Goal: Book appointment/travel/reservation

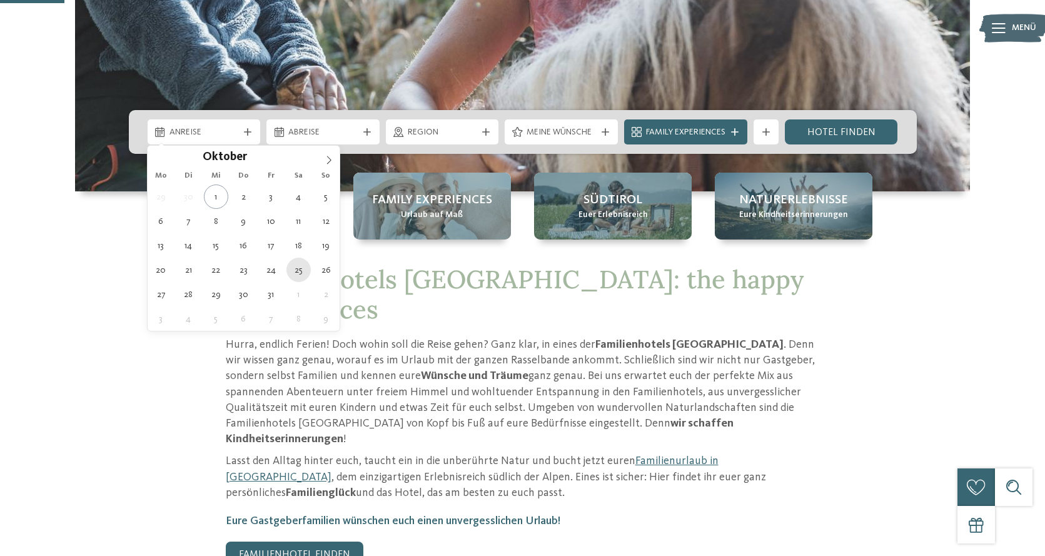
type div "25.10.2025"
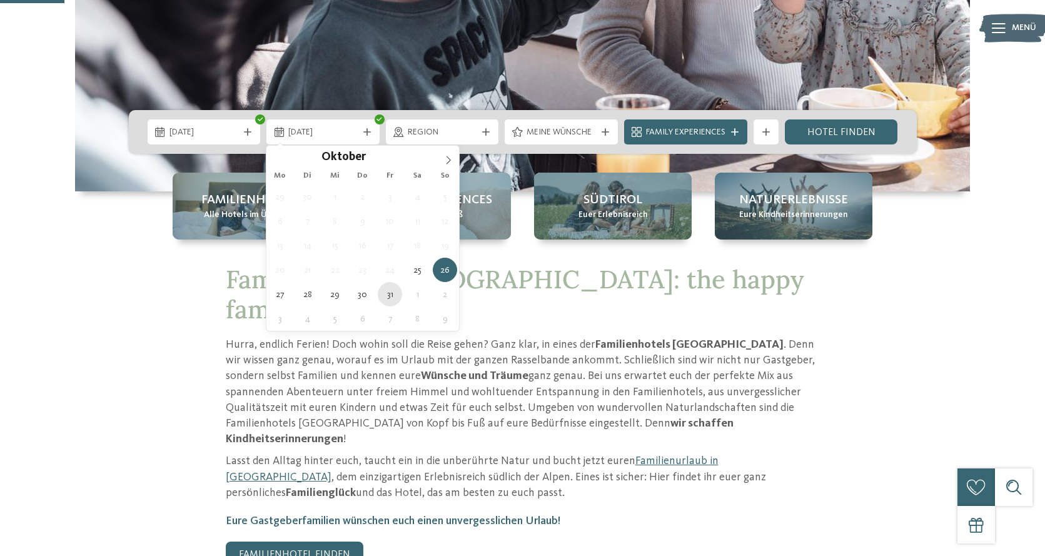
type div "31.10.2025"
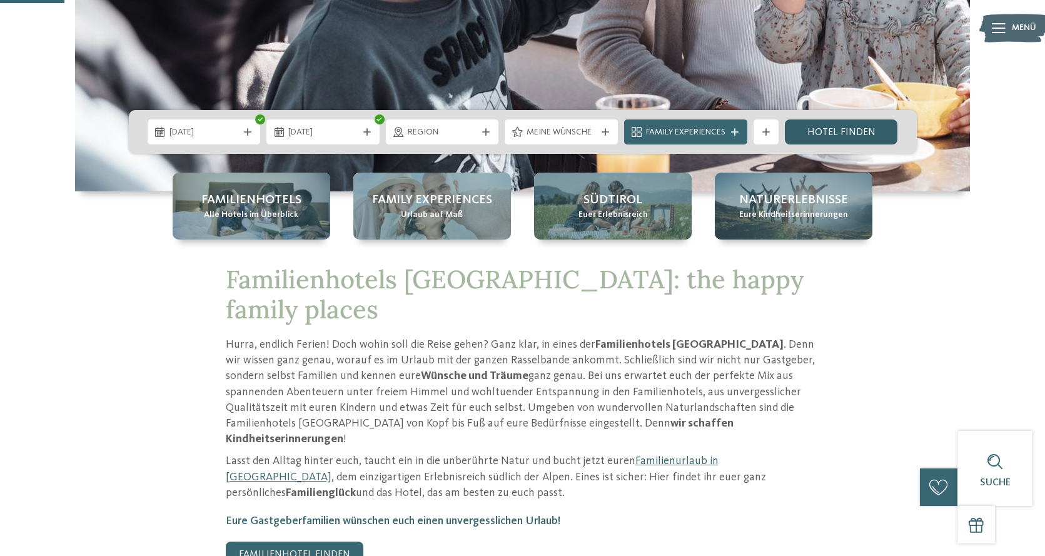
click at [816, 130] on link "Hotel finden" at bounding box center [841, 131] width 113 height 25
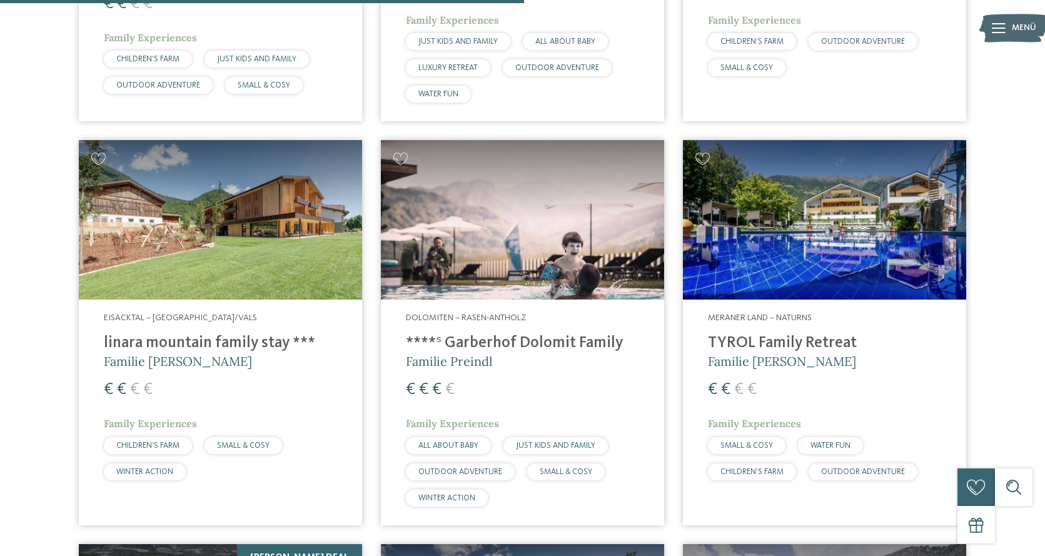
scroll to position [1578, 0]
click at [552, 226] on img at bounding box center [522, 220] width 283 height 160
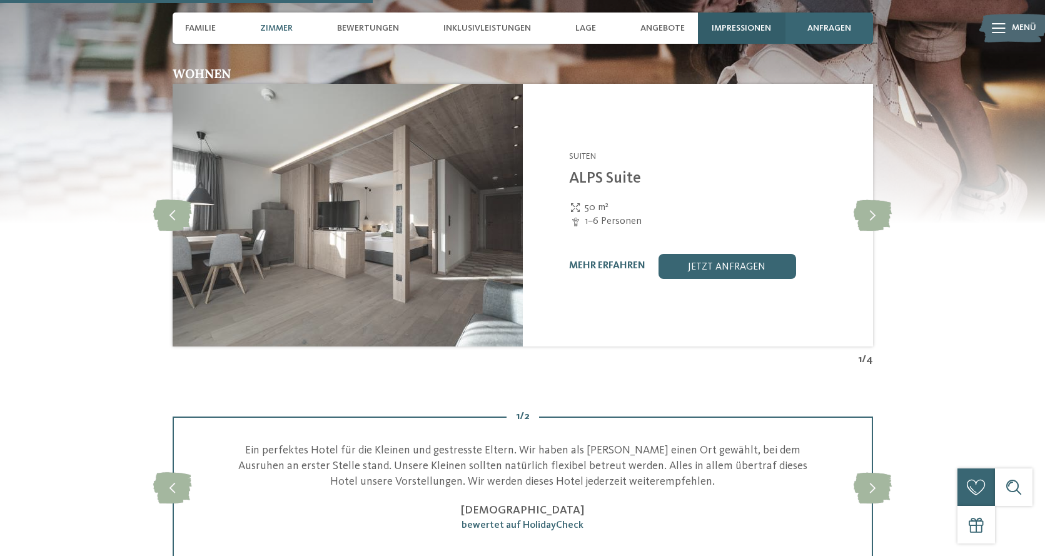
scroll to position [1919, 0]
